Goal: Task Accomplishment & Management: Use online tool/utility

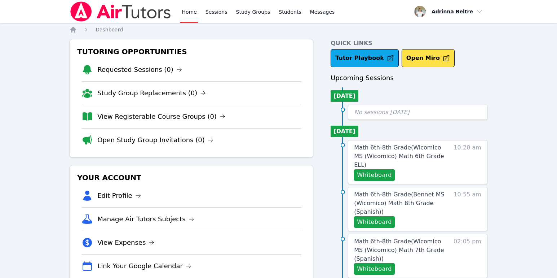
scroll to position [22, 0]
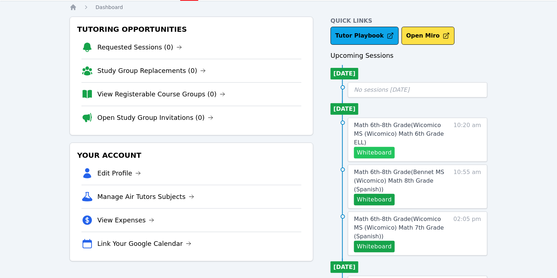
click at [387, 147] on button "Whiteboard" at bounding box center [374, 153] width 41 height 12
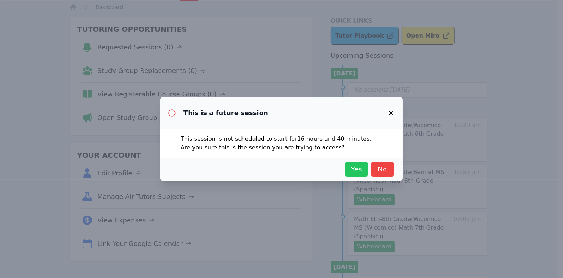
click at [353, 174] on button "Yes" at bounding box center [356, 169] width 23 height 14
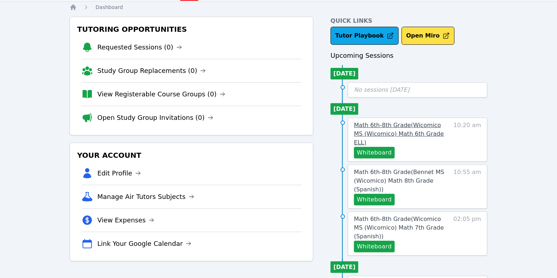
click at [416, 124] on span "Math 6th-8th Grade ( Wicomico MS (Wicomico) Math 6th Grade ELL )" at bounding box center [399, 133] width 90 height 24
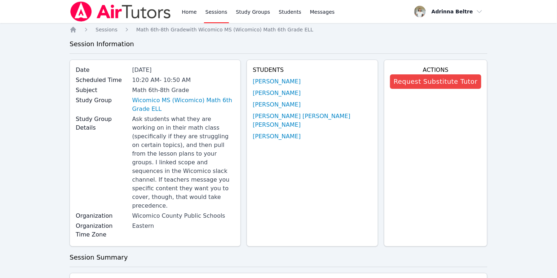
click at [216, 13] on link "Sessions" at bounding box center [216, 11] width 25 height 23
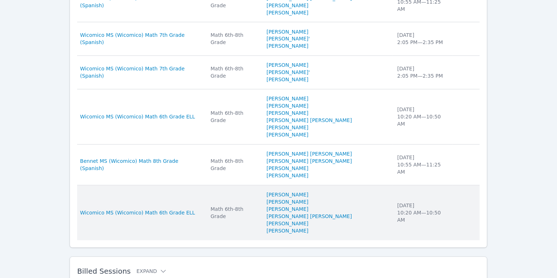
scroll to position [474, 0]
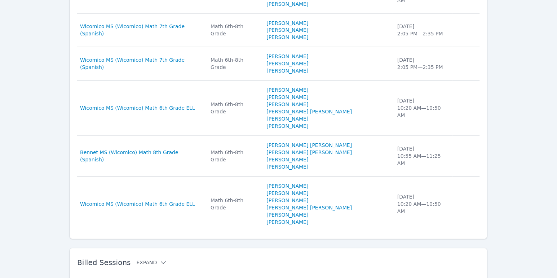
click at [160, 259] on icon at bounding box center [163, 262] width 7 height 7
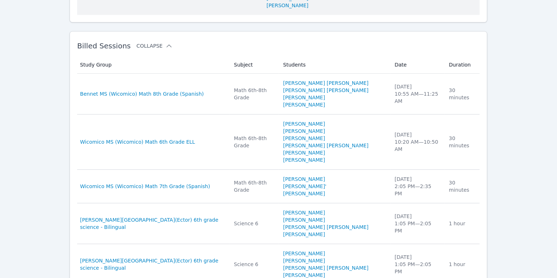
scroll to position [697, 0]
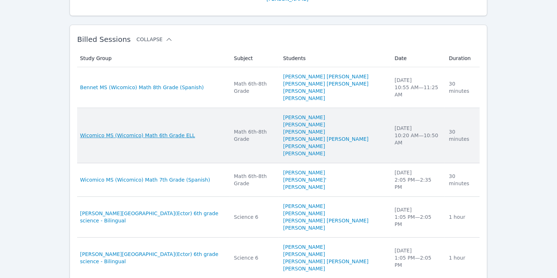
click at [174, 132] on span "Wicomico MS (Wicomico) Math 6th Grade ELL" at bounding box center [137, 135] width 115 height 7
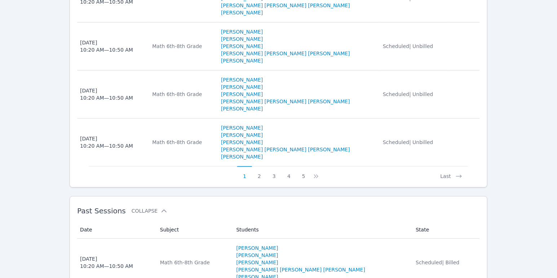
scroll to position [661, 0]
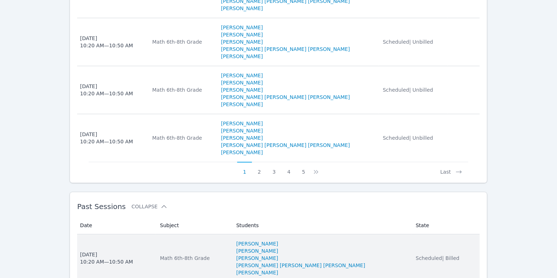
click at [147, 250] on span "Tue Sep 16 10:20 AM — 10:50 AM" at bounding box center [115, 257] width 71 height 14
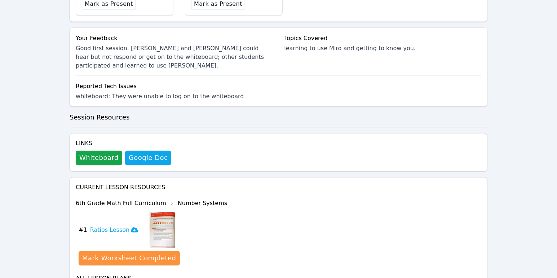
scroll to position [387, 0]
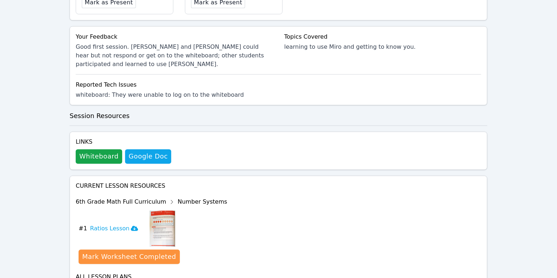
click at [103, 156] on div "Links Whiteboard Hidden Google Doc" at bounding box center [279, 151] width 418 height 38
click at [104, 152] on button "Whiteboard" at bounding box center [99, 156] width 46 height 14
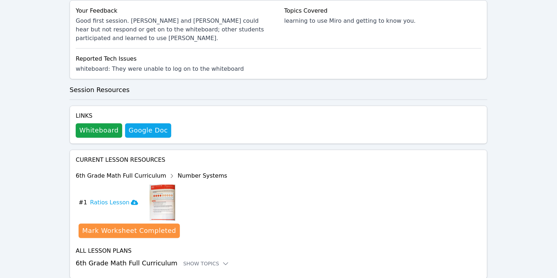
scroll to position [429, 0]
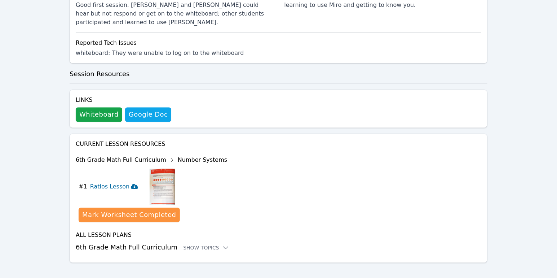
click at [102, 182] on h3 "Ratios Lesson" at bounding box center [114, 186] width 48 height 9
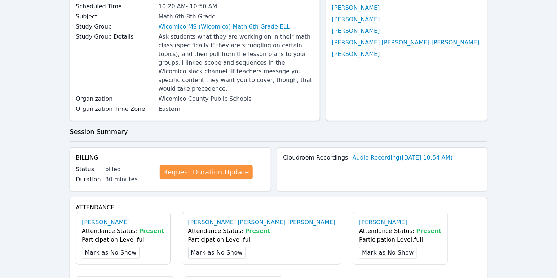
scroll to position [0, 0]
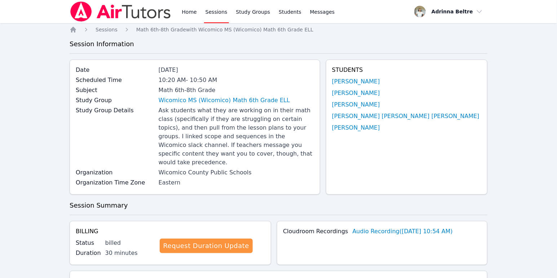
click at [213, 9] on link "Sessions" at bounding box center [216, 11] width 25 height 23
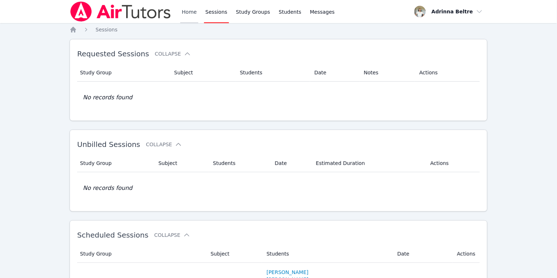
click at [188, 10] on link "Home" at bounding box center [189, 11] width 18 height 23
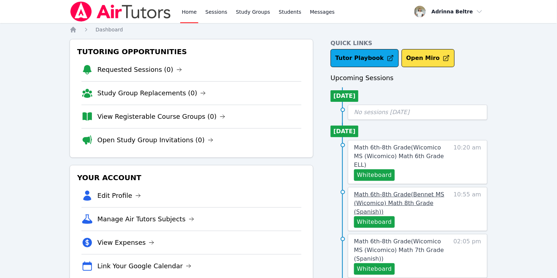
click at [384, 195] on span "Math 6th-8th Grade ( Bennet MS (Wicomico) Math 8th Grade (Spanish) )" at bounding box center [399, 203] width 90 height 24
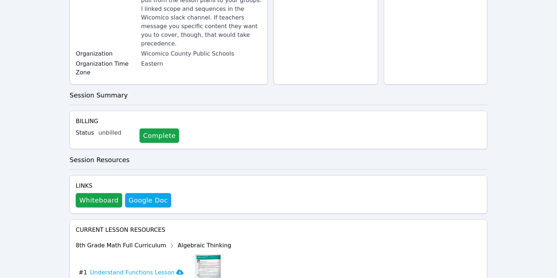
scroll to position [149, 0]
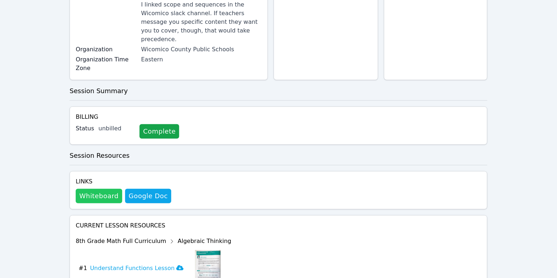
click at [99, 188] on button "Whiteboard" at bounding box center [99, 195] width 46 height 14
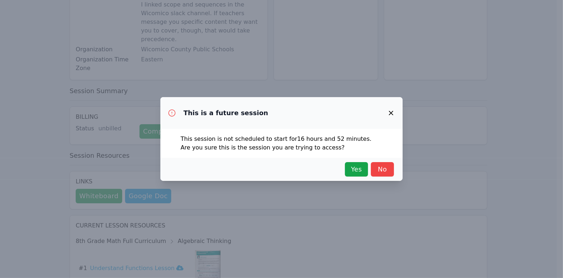
click at [344, 170] on div "Yes No" at bounding box center [281, 169] width 225 height 14
click at [345, 170] on button "Yes" at bounding box center [356, 169] width 23 height 14
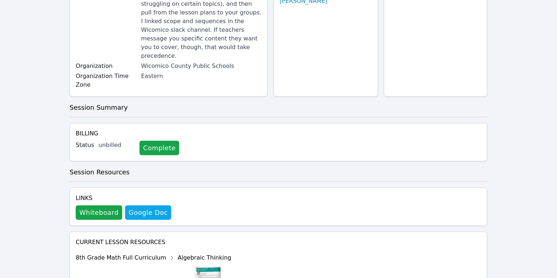
scroll to position [162, 0]
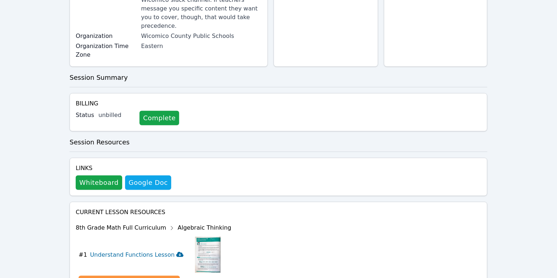
click at [176, 252] on icon at bounding box center [179, 254] width 7 height 5
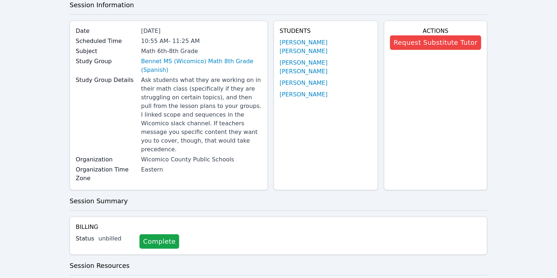
scroll to position [0, 0]
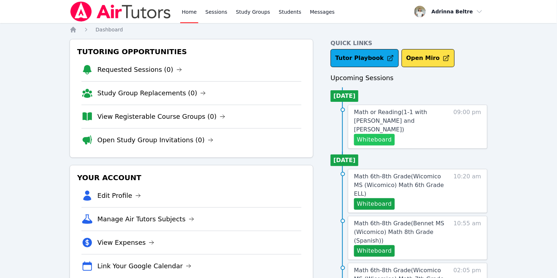
click at [381, 134] on button "Whiteboard" at bounding box center [374, 140] width 41 height 12
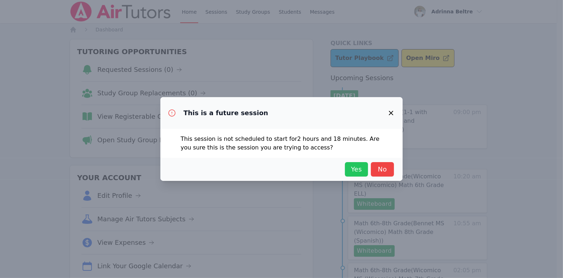
click at [351, 173] on span "Yes" at bounding box center [357, 169] width 16 height 10
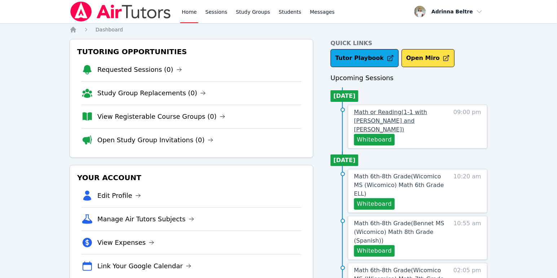
click at [395, 119] on span "Math or Reading ( 1-1 with [PERSON_NAME] and [PERSON_NAME] )" at bounding box center [390, 120] width 73 height 24
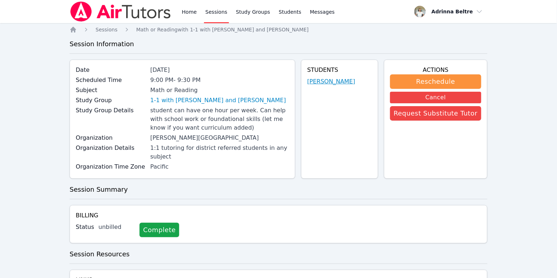
click at [334, 80] on link "[PERSON_NAME]" at bounding box center [331, 81] width 48 height 9
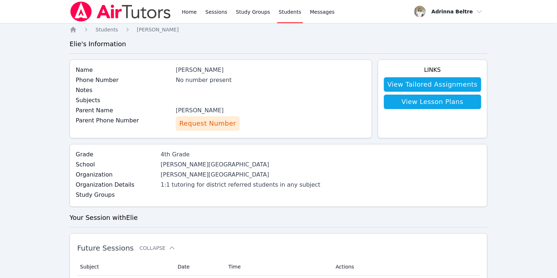
click at [197, 121] on span "Request Number" at bounding box center [207, 123] width 57 height 10
click at [210, 121] on span "Request Number" at bounding box center [207, 123] width 57 height 10
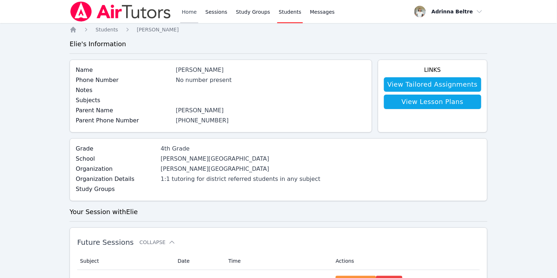
click at [186, 12] on link "Home" at bounding box center [189, 11] width 18 height 23
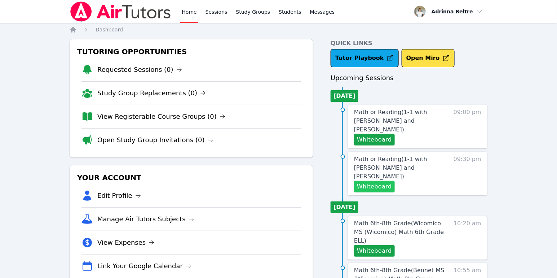
click at [384, 181] on button "Whiteboard" at bounding box center [374, 187] width 41 height 12
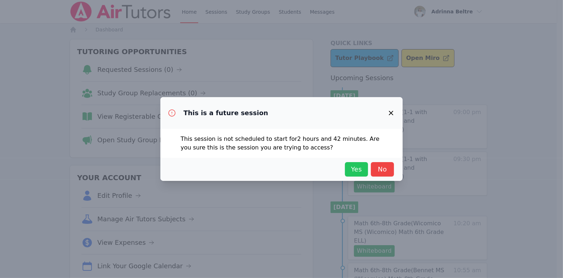
click at [359, 170] on span "Yes" at bounding box center [357, 169] width 16 height 10
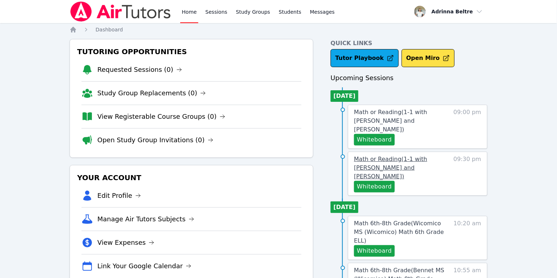
click at [387, 155] on span "Math or Reading ( 1-1 with [PERSON_NAME] and [PERSON_NAME] )" at bounding box center [390, 167] width 73 height 24
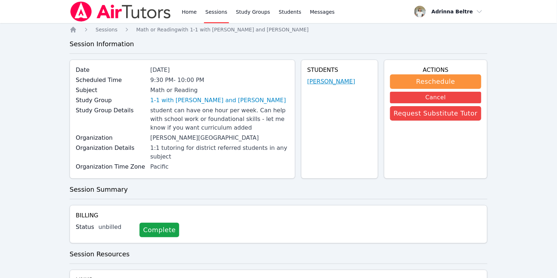
click at [334, 79] on link "[PERSON_NAME]" at bounding box center [331, 81] width 48 height 9
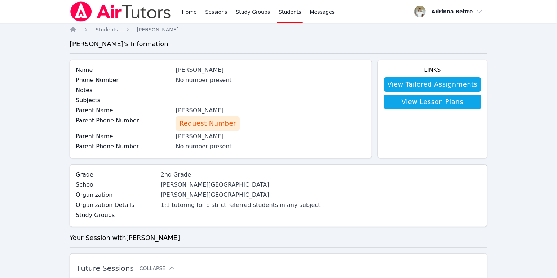
click at [205, 124] on span "Request Number" at bounding box center [207, 123] width 57 height 10
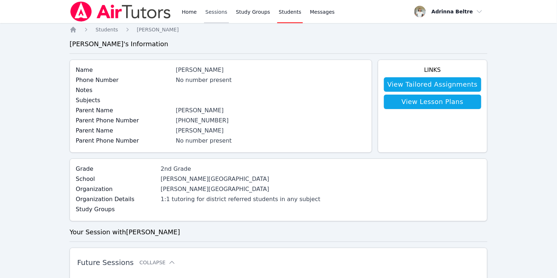
click at [216, 13] on link "Sessions" at bounding box center [216, 11] width 25 height 23
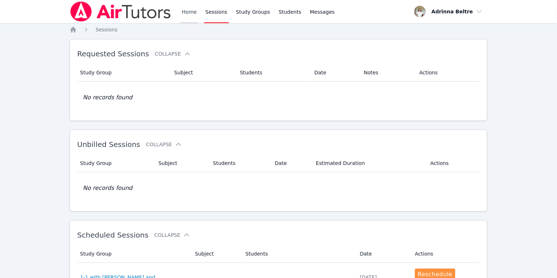
click at [183, 15] on link "Home" at bounding box center [189, 11] width 18 height 23
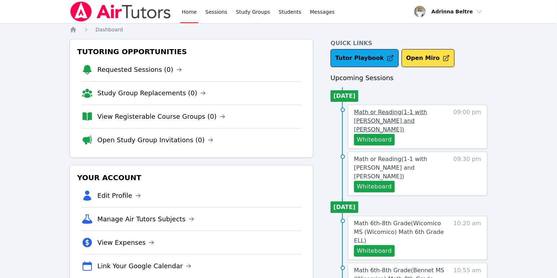
click at [427, 121] on span "Math or Reading ( 1-1 with [PERSON_NAME] and [PERSON_NAME] )" at bounding box center [390, 120] width 73 height 24
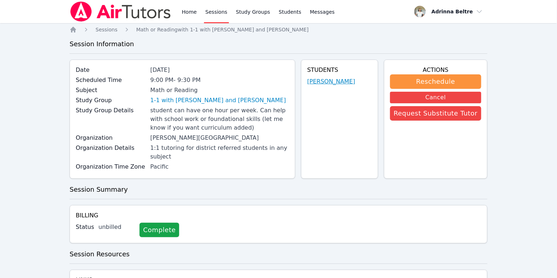
click at [342, 83] on link "[PERSON_NAME]" at bounding box center [331, 81] width 48 height 9
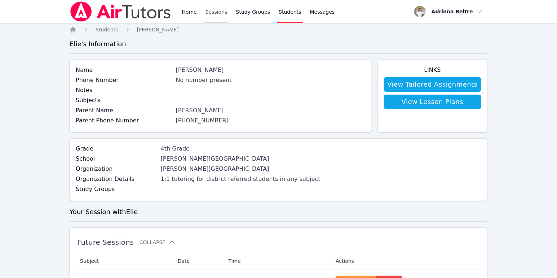
click at [208, 12] on link "Sessions" at bounding box center [216, 11] width 25 height 23
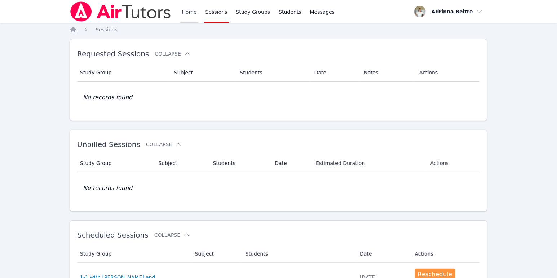
click at [192, 11] on link "Home" at bounding box center [189, 11] width 18 height 23
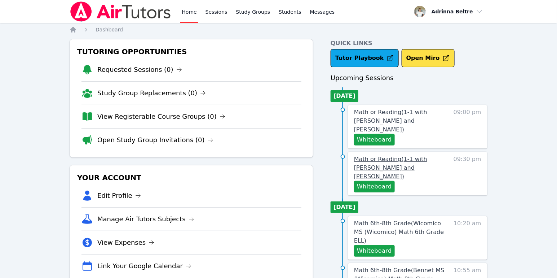
click at [400, 160] on span "Math or Reading ( 1-1 with Daniel Zakhay and Melissa Hammer )" at bounding box center [390, 167] width 73 height 24
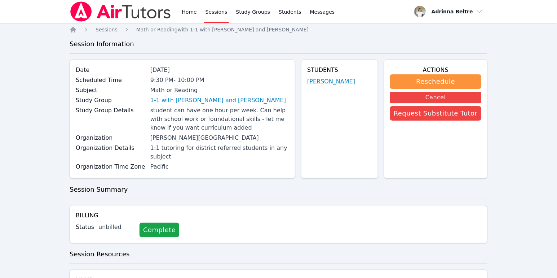
click at [335, 80] on link "Daniel Zakhay" at bounding box center [331, 81] width 48 height 9
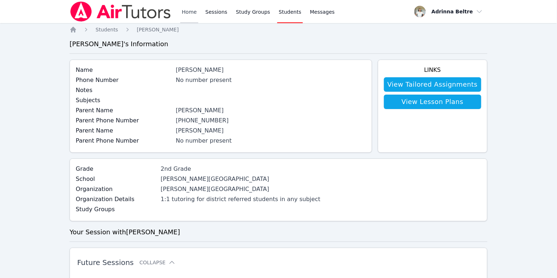
click at [192, 13] on link "Home" at bounding box center [189, 11] width 18 height 23
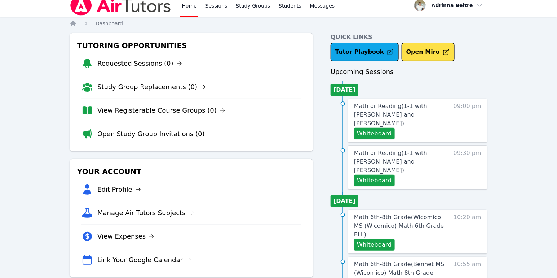
scroll to position [85, 0]
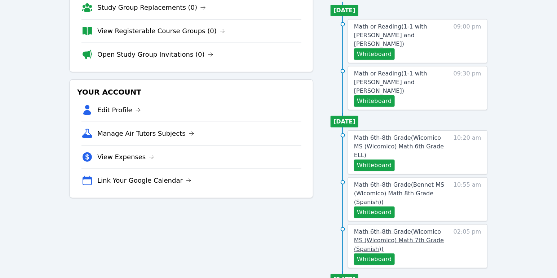
click at [380, 228] on span "Math 6th-8th Grade ( Wicomico MS (Wicomico) Math 7th Grade (Spanish) )" at bounding box center [399, 240] width 90 height 24
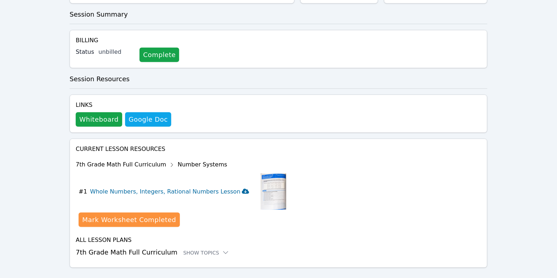
scroll to position [210, 0]
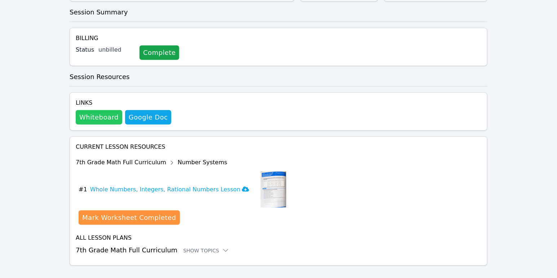
click at [100, 110] on button "Whiteboard" at bounding box center [99, 117] width 46 height 14
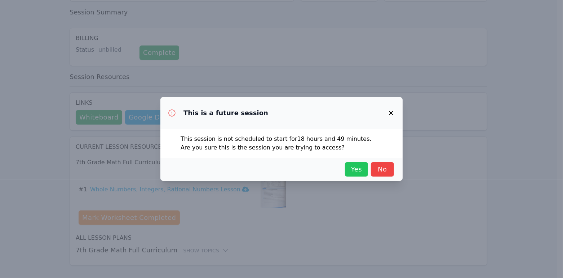
click at [361, 166] on span "Yes" at bounding box center [357, 169] width 16 height 10
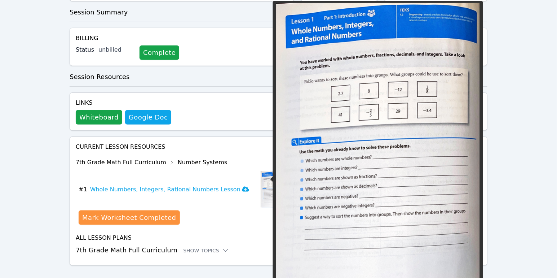
click at [261, 182] on img at bounding box center [274, 189] width 26 height 36
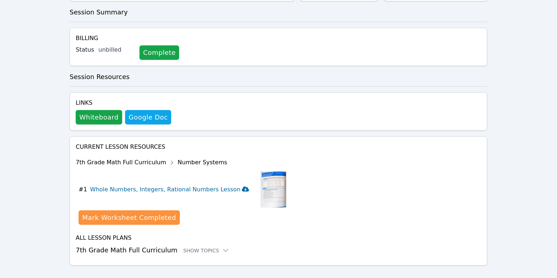
click at [211, 185] on h3 "Whole Numbers, Integers, Rational Numbers Lesson" at bounding box center [169, 189] width 159 height 9
drag, startPoint x: 89, startPoint y: 182, endPoint x: 275, endPoint y: 173, distance: 186.6
click at [275, 173] on div "Current Lesson Resources 7th Grade Math Full Curriculum Number Systems download…" at bounding box center [278, 198] width 405 height 112
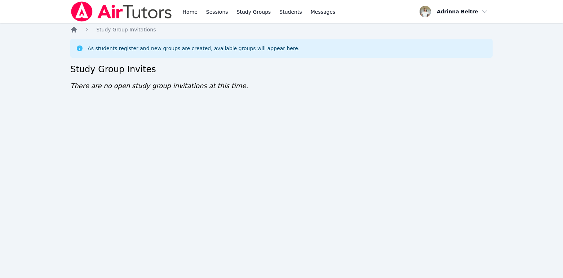
click at [77, 29] on icon "Breadcrumb" at bounding box center [73, 29] width 7 height 7
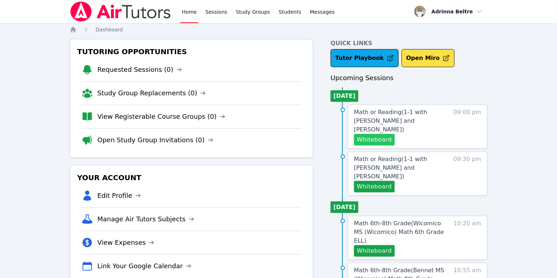
click at [386, 134] on button "Whiteboard" at bounding box center [374, 140] width 41 height 12
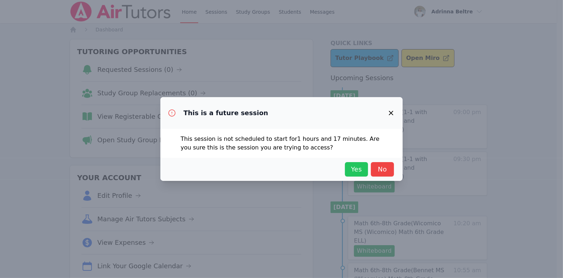
click at [360, 167] on span "Yes" at bounding box center [357, 169] width 16 height 10
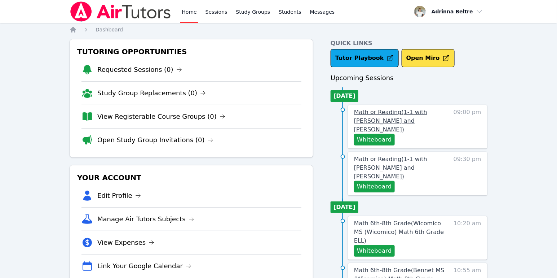
click at [385, 116] on link "Math or Reading ( 1-1 with [PERSON_NAME] and [PERSON_NAME] )" at bounding box center [402, 121] width 96 height 26
